Goal: Communication & Community: Answer question/provide support

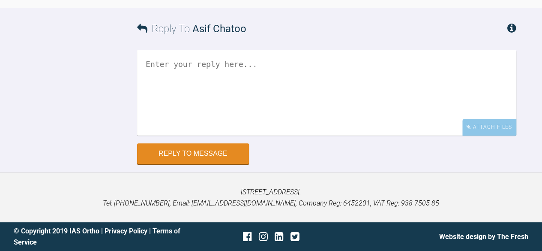
scroll to position [18505, 0]
click at [220, 136] on textarea at bounding box center [327, 93] width 380 height 86
drag, startPoint x: 290, startPoint y: 151, endPoint x: 284, endPoint y: 152, distance: 6.6
click at [291, 136] on textarea "sorry, I meant put the lower wire as far as the 6's" at bounding box center [327, 93] width 380 height 86
click at [398, 136] on textarea "sorry, I meant put the lower wire in as far as the 6's" at bounding box center [327, 93] width 380 height 86
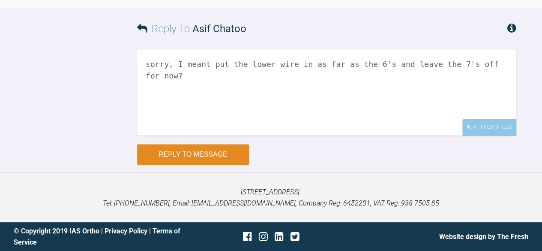
type textarea "sorry, I meant put the lower wire in as far as the 6's and leave the 7's off fo…"
click at [180, 165] on button "Reply to Message" at bounding box center [193, 154] width 112 height 21
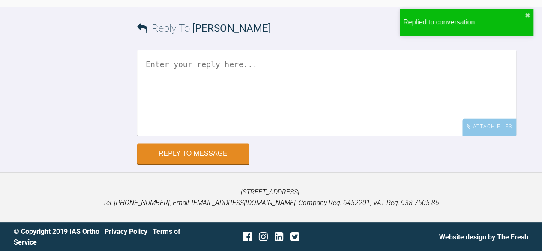
scroll to position [18731, 0]
